Goal: Task Accomplishment & Management: Use online tool/utility

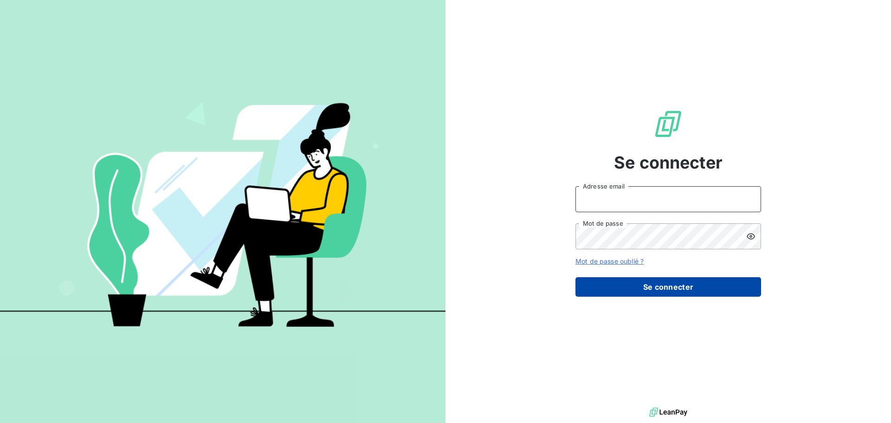
type input "[EMAIL_ADDRESS][DOMAIN_NAME]"
click at [693, 289] on button "Se connecter" at bounding box center [668, 286] width 186 height 19
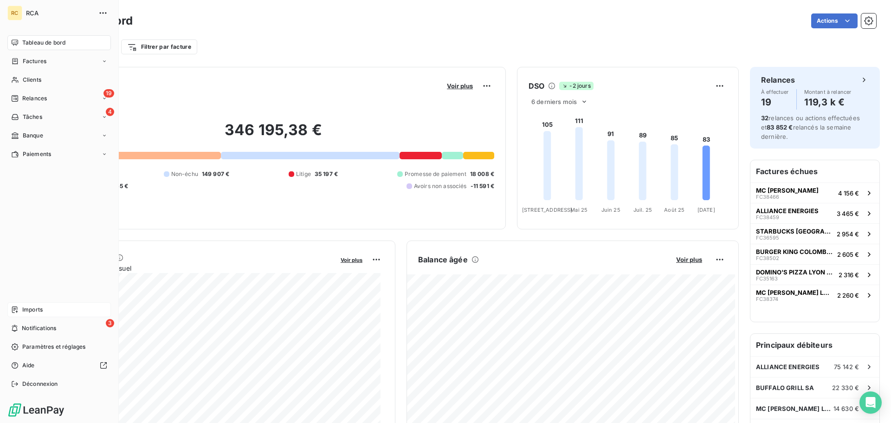
click at [31, 309] on span "Imports" at bounding box center [32, 309] width 20 height 8
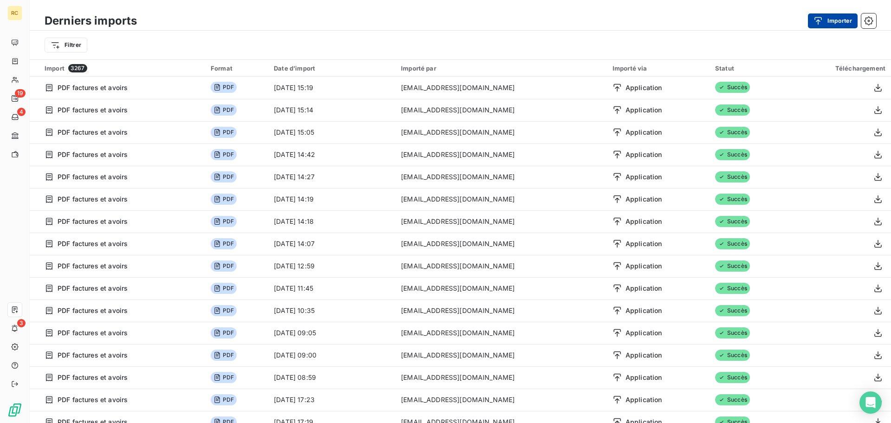
click at [836, 21] on button "Importer" at bounding box center [833, 20] width 50 height 15
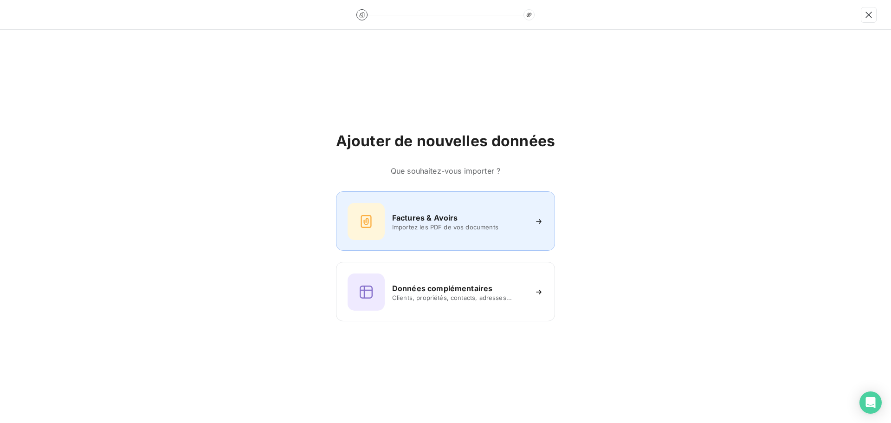
click at [438, 225] on span "Importez les PDF de vos documents" at bounding box center [459, 226] width 135 height 7
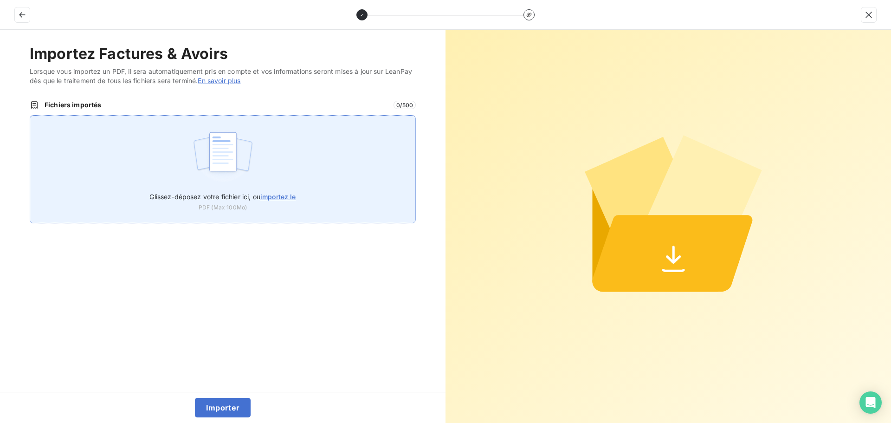
click at [226, 155] on img at bounding box center [223, 156] width 62 height 59
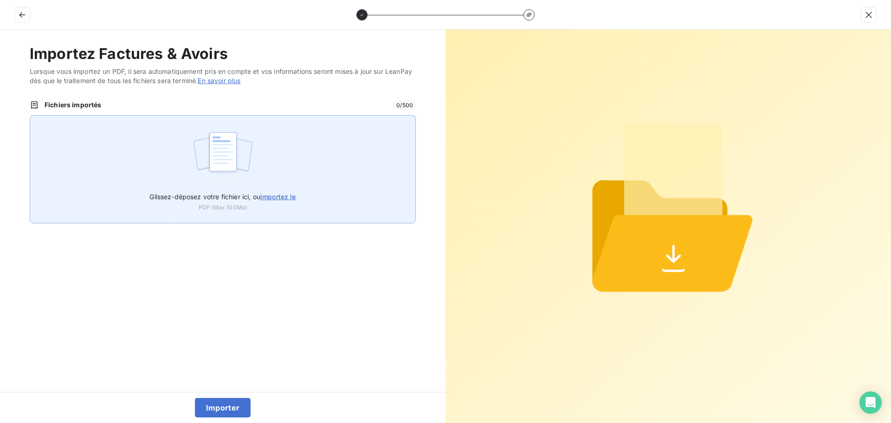
type input "C:\fakepath\FC38778.pdf"
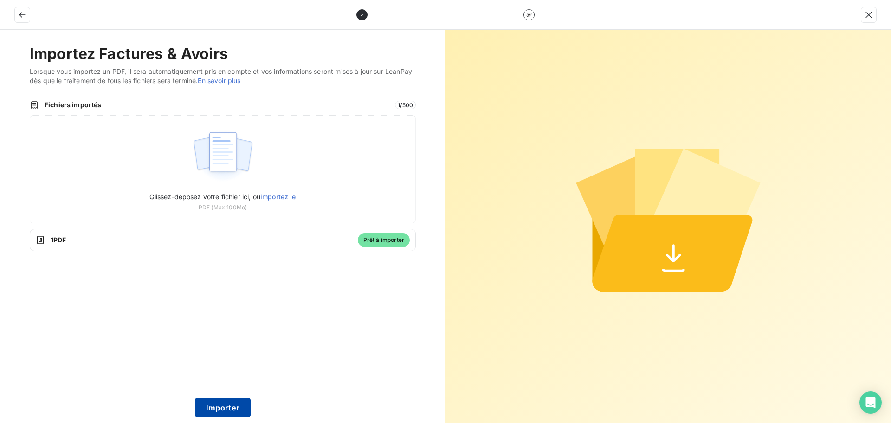
click at [224, 407] on button "Importer" at bounding box center [223, 407] width 56 height 19
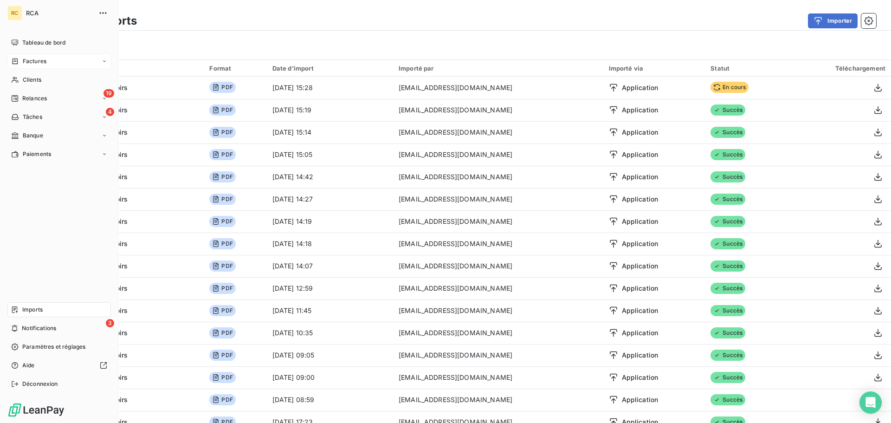
click at [39, 63] on span "Factures" at bounding box center [35, 61] width 24 height 8
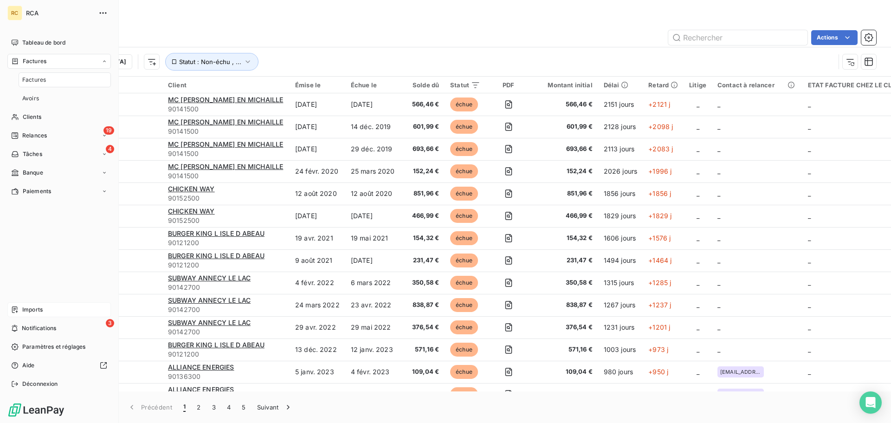
click at [36, 79] on span "Factures" at bounding box center [34, 80] width 24 height 8
click at [51, 79] on div "Factures" at bounding box center [65, 79] width 92 height 15
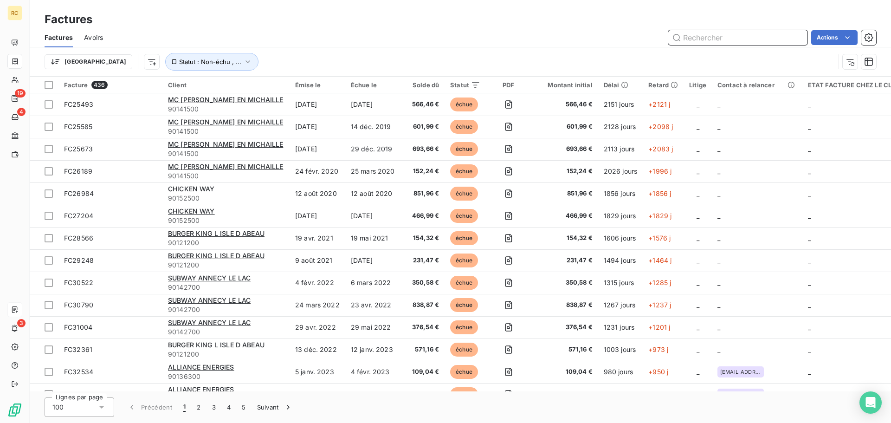
click at [723, 37] on input "text" at bounding box center [737, 37] width 139 height 15
paste input "FC38778"
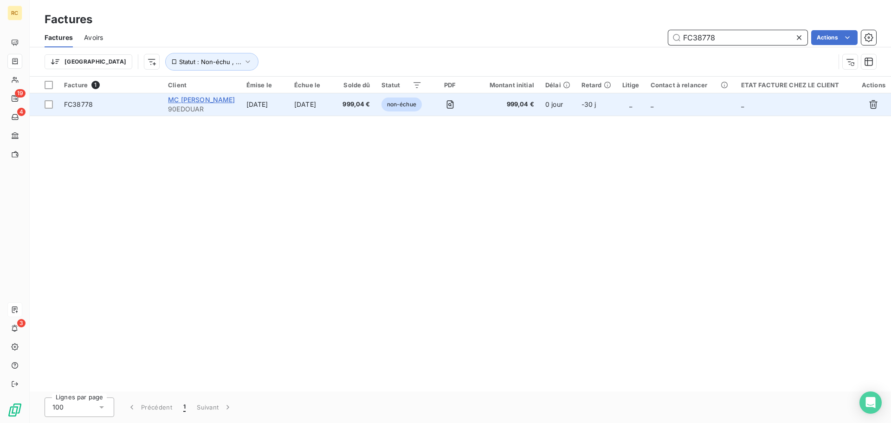
type input "FC38778"
click at [218, 98] on span "MC [PERSON_NAME]" at bounding box center [201, 100] width 67 height 8
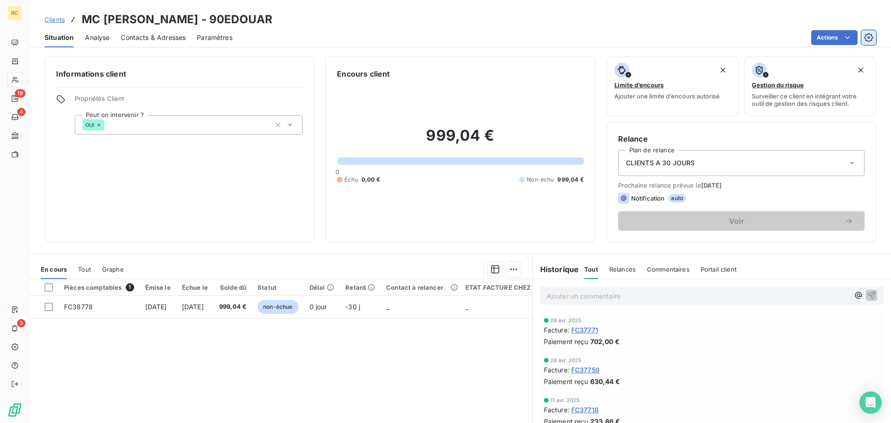
click at [870, 39] on icon "button" at bounding box center [868, 37] width 9 height 9
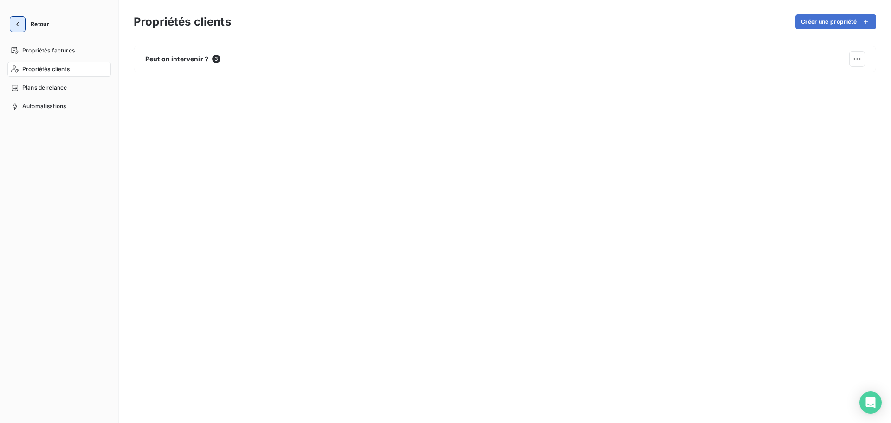
click at [17, 25] on icon "button" at bounding box center [17, 24] width 3 height 5
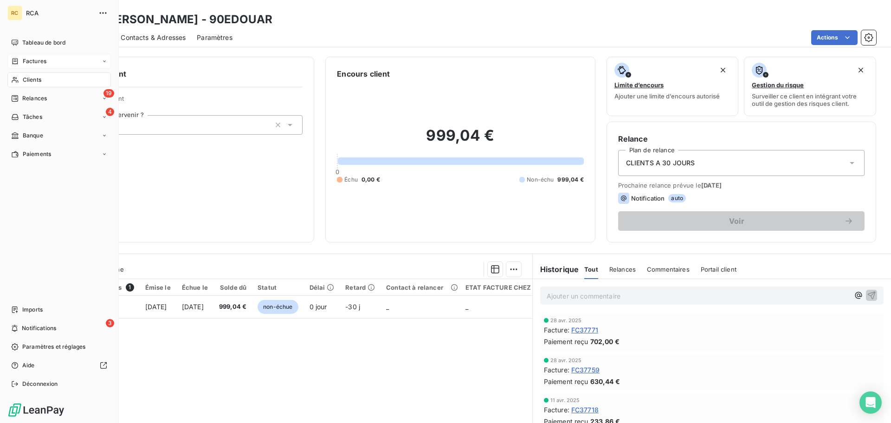
click at [35, 60] on span "Factures" at bounding box center [35, 61] width 24 height 8
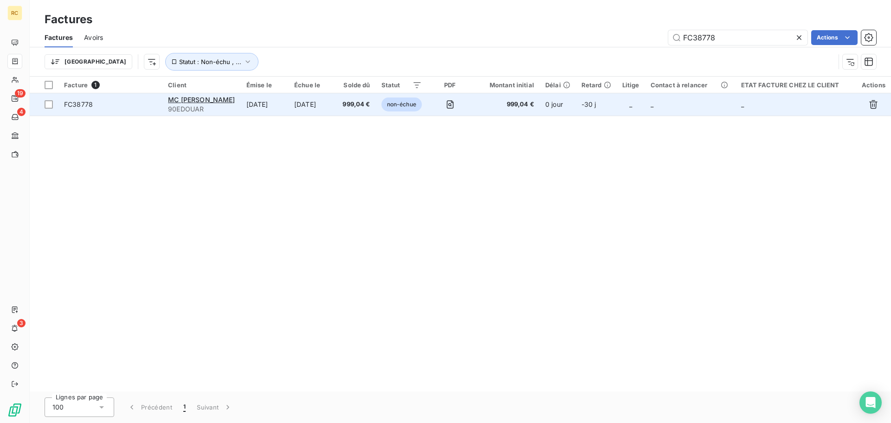
click at [79, 105] on span "FC38778" at bounding box center [78, 104] width 29 height 8
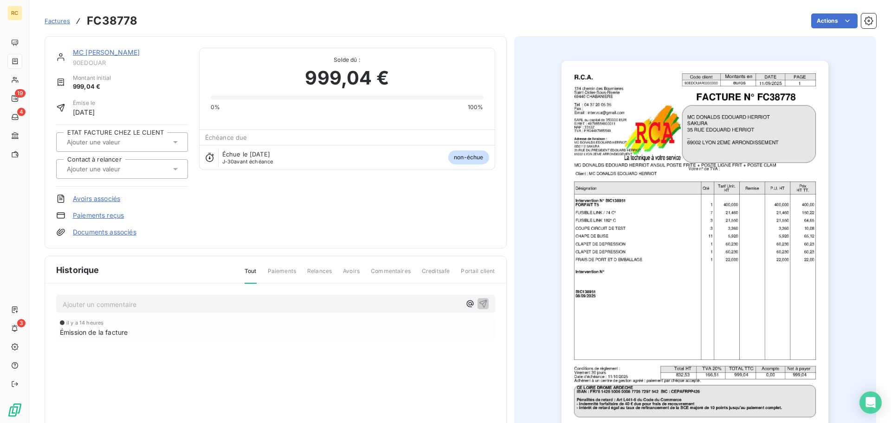
click at [112, 231] on link "Documents associés" at bounding box center [105, 231] width 64 height 9
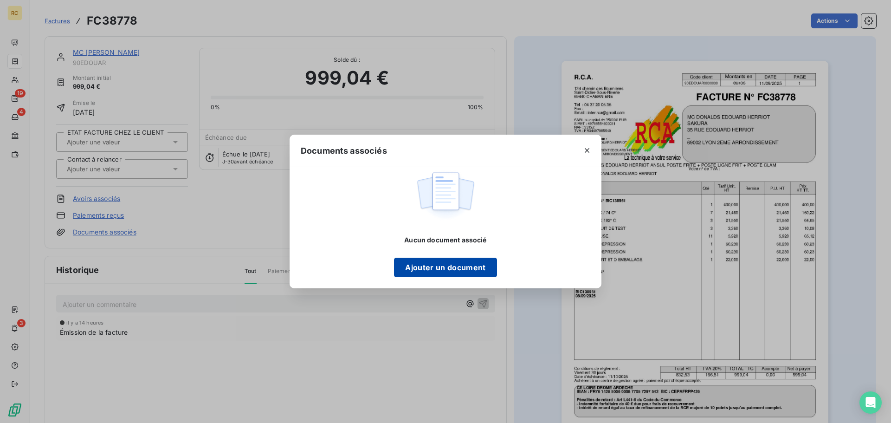
click at [436, 269] on button "Ajouter un document" at bounding box center [445, 267] width 103 height 19
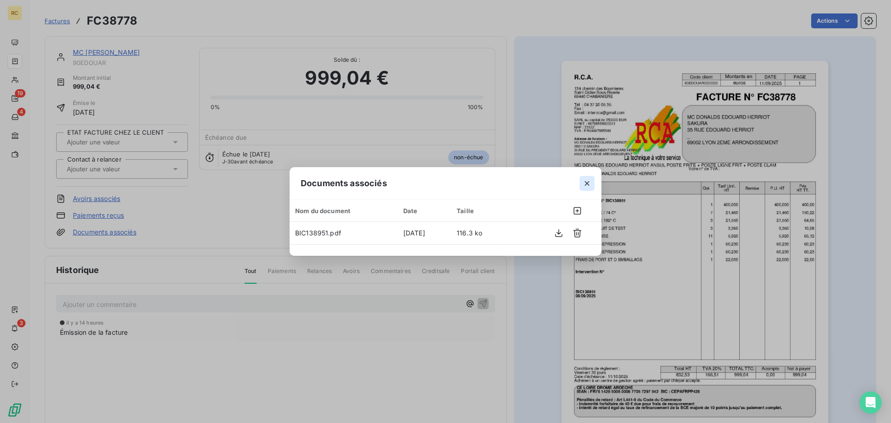
click at [586, 185] on icon "button" at bounding box center [586, 183] width 9 height 9
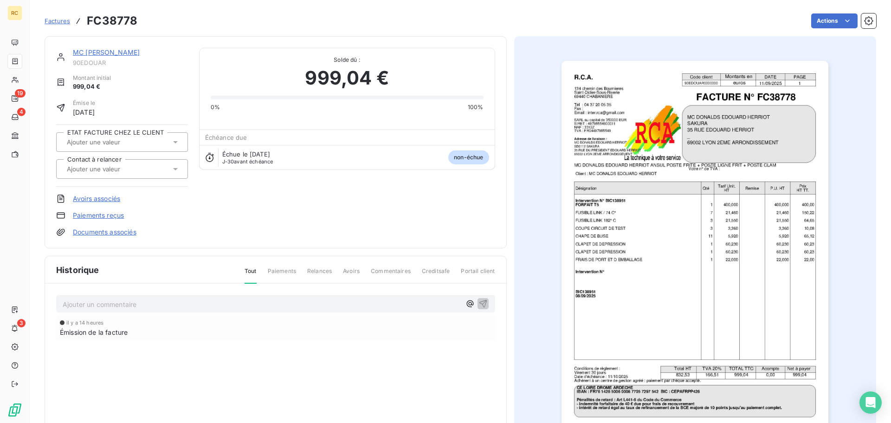
click at [289, 223] on div "MC [PERSON_NAME] 90EDOUAR Montant initial 999,04 € Émise le [DATE] ETAT FACTURE…" at bounding box center [275, 142] width 439 height 189
click at [312, 221] on div "MC [PERSON_NAME] 90EDOUAR Montant initial 999,04 € Émise le [DATE] ETAT FACTURE…" at bounding box center [275, 142] width 439 height 189
click at [123, 231] on link "Documents associés" at bounding box center [105, 231] width 64 height 9
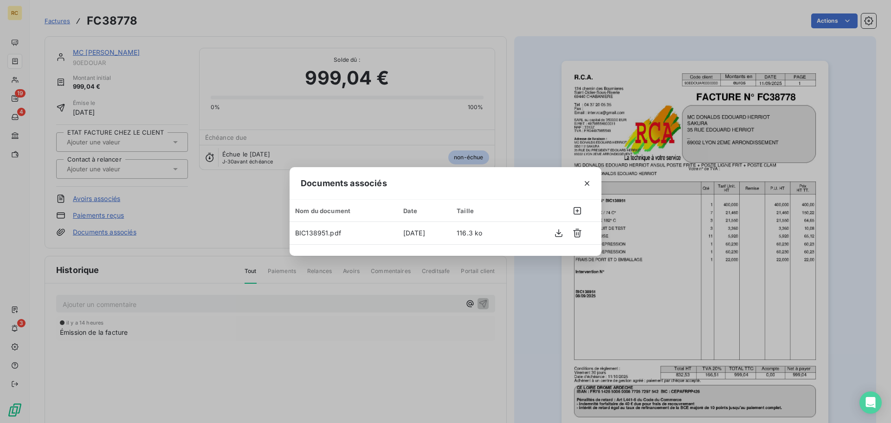
click at [239, 215] on div "Documents associés Nom du document Date Taille BIC138951.pdf [DATE] 116.3 ko" at bounding box center [445, 211] width 891 height 423
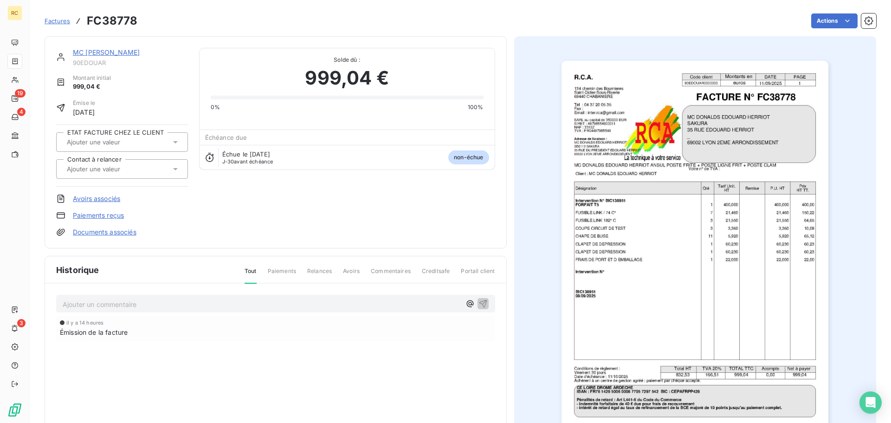
click at [274, 28] on div "Actions" at bounding box center [512, 20] width 728 height 15
click at [260, 27] on div "Actions" at bounding box center [512, 20] width 728 height 15
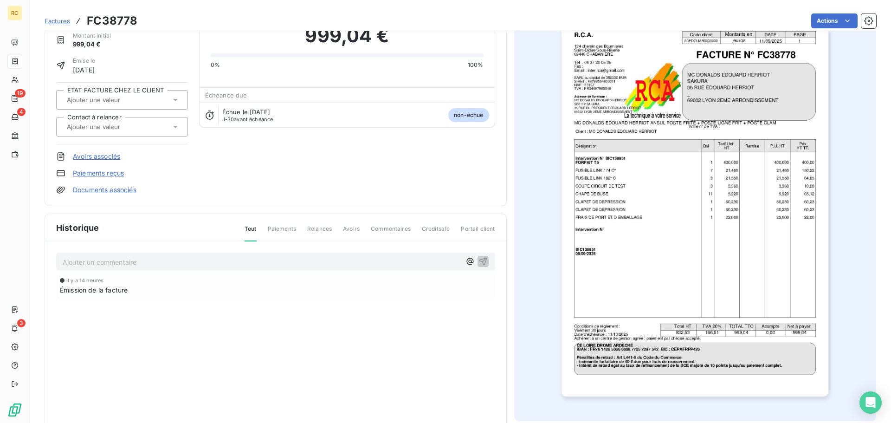
scroll to position [64, 0]
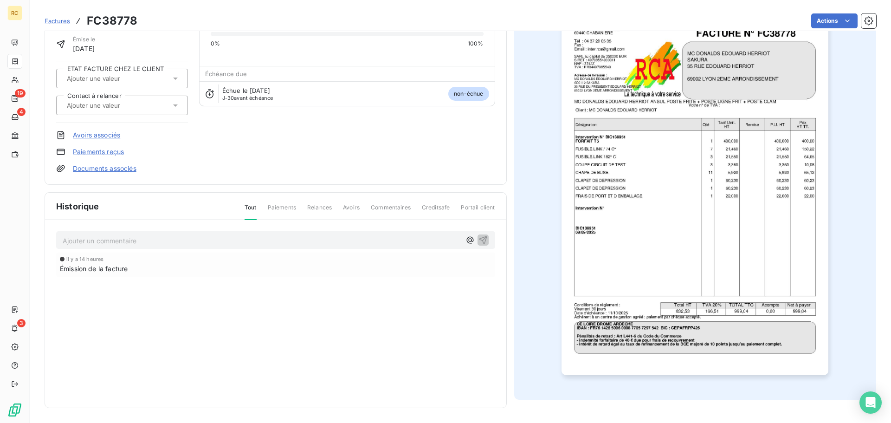
click at [295, 341] on div "Historique Tout Paiements Relances Avoirs Commentaires Creditsafe Portail clien…" at bounding box center [275, 300] width 461 height 215
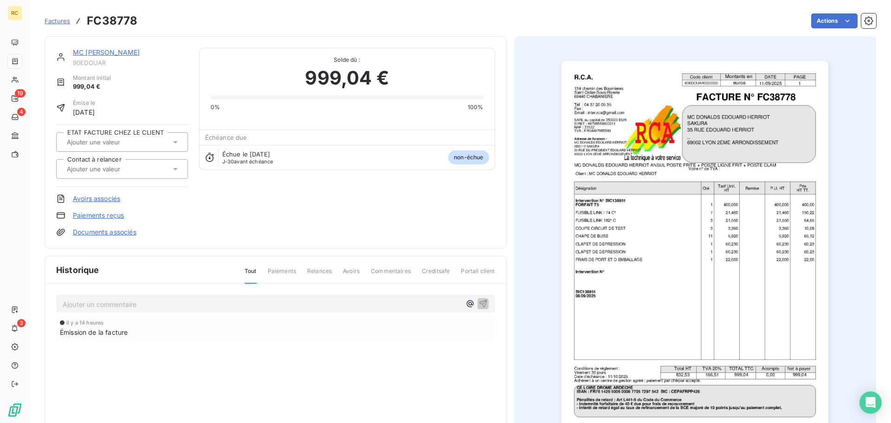
click at [286, 30] on div "Factures FC38778 Actions" at bounding box center [461, 20] width 832 height 19
